Goal: Find specific page/section: Find specific page/section

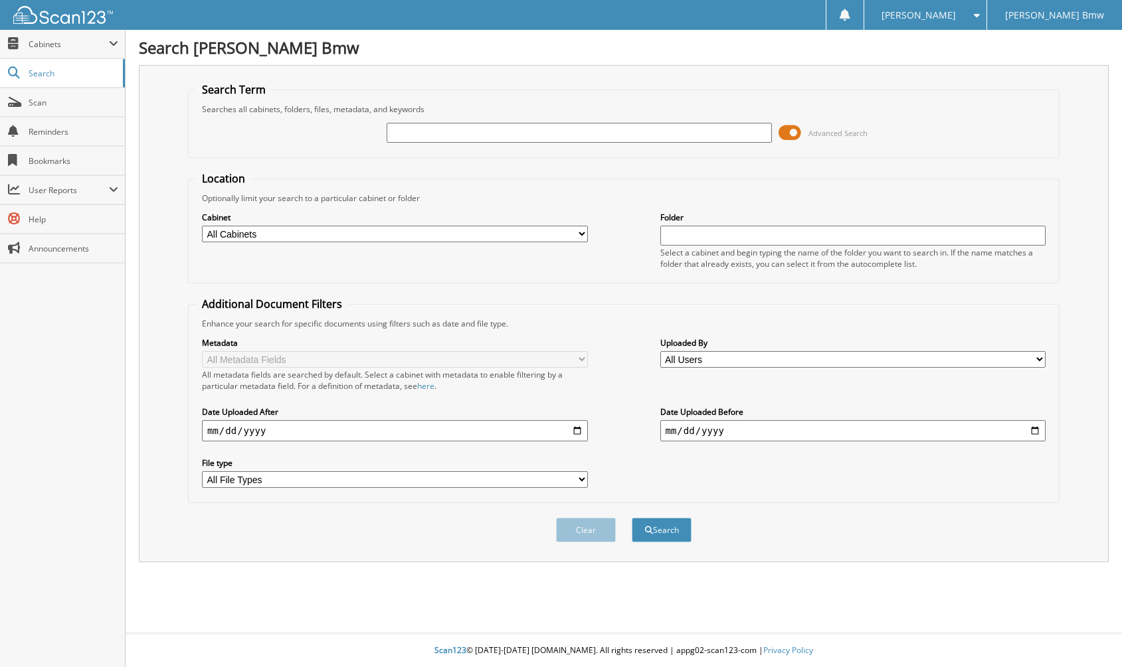
click at [412, 139] on input "text" at bounding box center [579, 133] width 386 height 20
type input "164205"
click at [632, 518] on button "Search" at bounding box center [662, 530] width 60 height 25
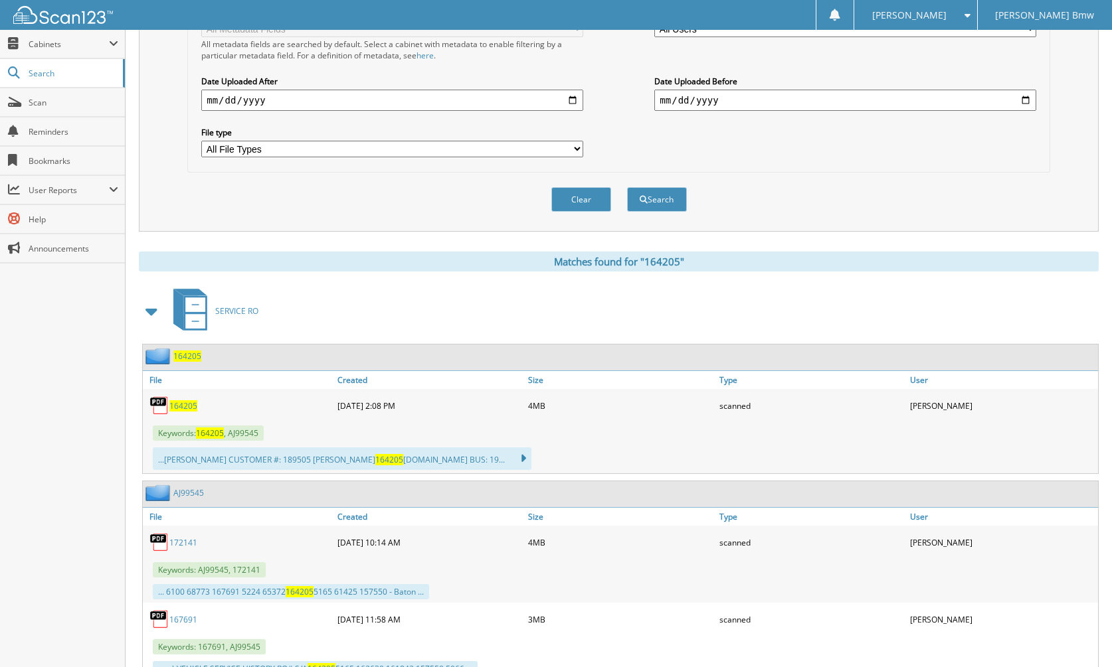
scroll to position [331, 0]
click at [177, 404] on span "164205" at bounding box center [183, 405] width 28 height 11
click at [179, 403] on span "164205" at bounding box center [183, 405] width 28 height 11
click at [62, 74] on span "Search" at bounding box center [73, 73] width 88 height 11
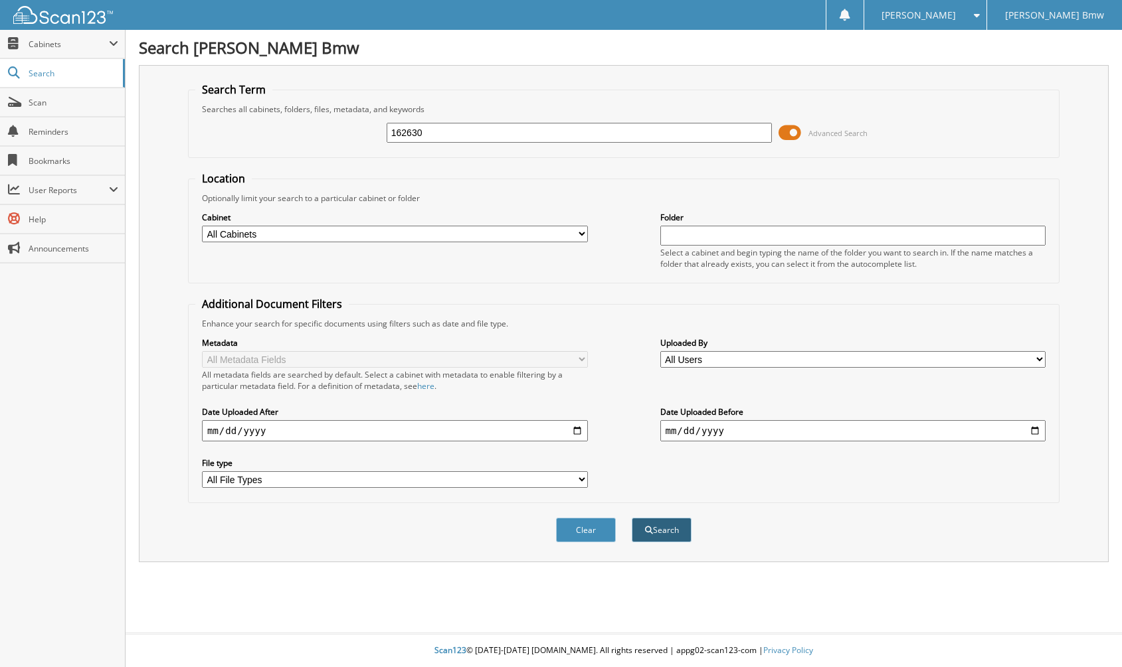
type input "162630"
click at [659, 527] on button "Search" at bounding box center [662, 530] width 60 height 25
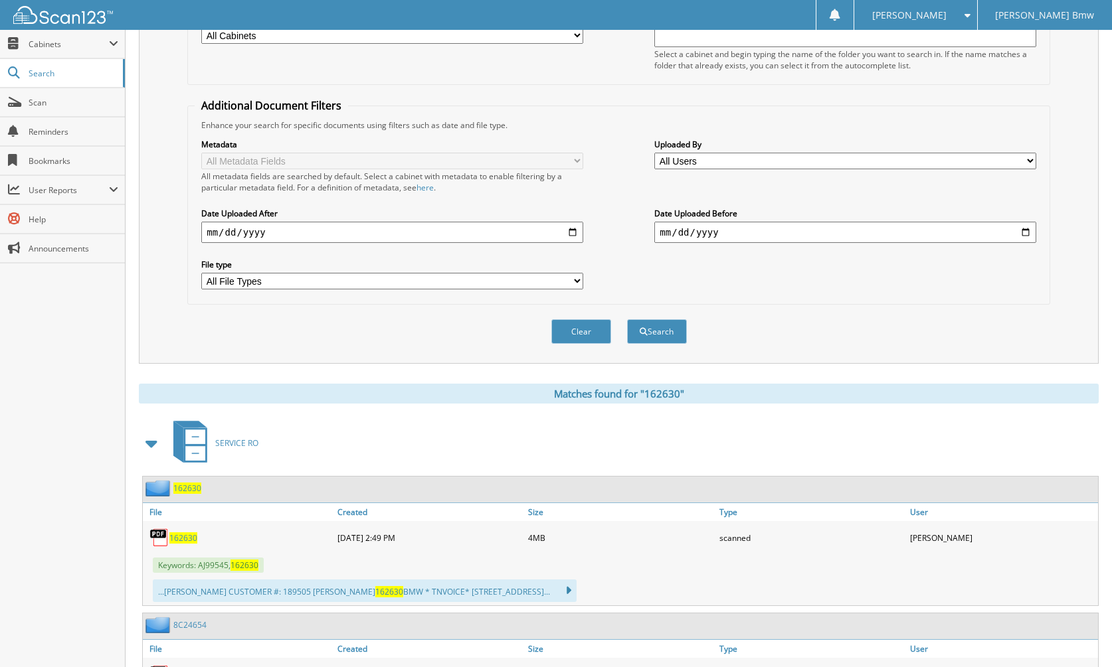
scroll to position [199, 0]
click at [189, 534] on span "162630" at bounding box center [183, 537] width 28 height 11
